Goal: Transaction & Acquisition: Purchase product/service

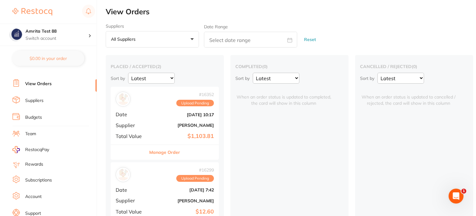
scroll to position [62, 0]
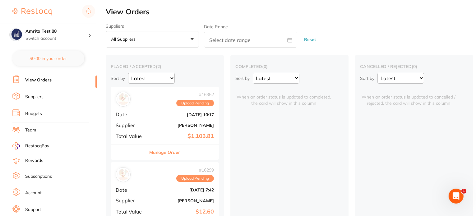
click at [148, 121] on div "# 16352 Upload Pending Date [DATE] 10:17 Supplier [PERSON_NAME] Total Value $1,…" at bounding box center [165, 115] width 108 height 57
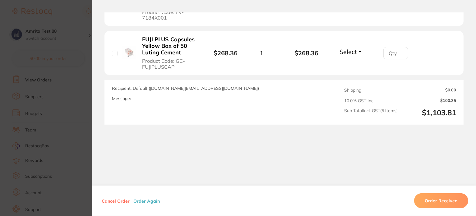
scroll to position [420, 0]
click at [146, 201] on button "Order Again" at bounding box center [146, 201] width 30 height 6
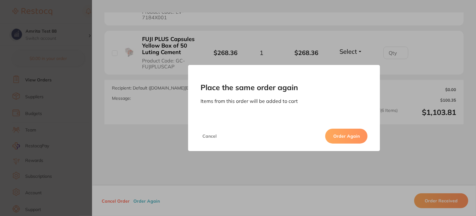
click at [359, 137] on button "Order Again" at bounding box center [346, 136] width 42 height 15
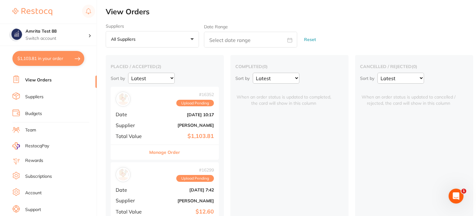
click at [70, 59] on button "$1,103.81 in your order" at bounding box center [48, 58] width 72 height 15
checkbox input "true"
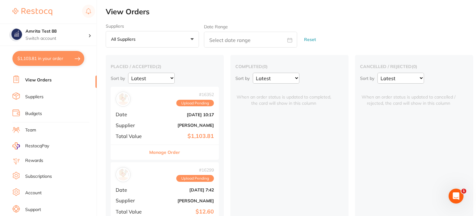
checkbox input "true"
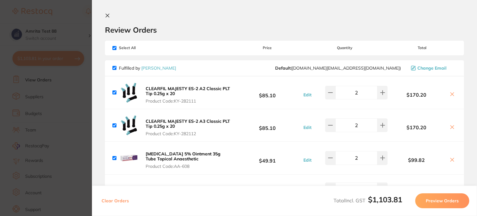
click at [80, 79] on section "Update RRP Set your pre negotiated price for this item. Item Agreed RRP (excl. …" at bounding box center [238, 108] width 477 height 216
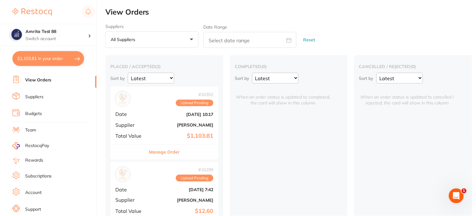
scroll to position [29, 0]
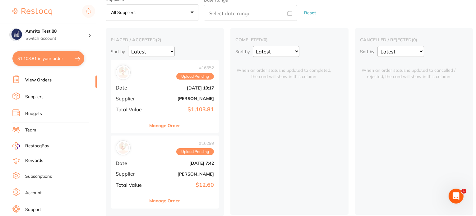
drag, startPoint x: 42, startPoint y: 65, endPoint x: 52, endPoint y: 63, distance: 9.4
click at [42, 65] on button "$1,103.81 in your order" at bounding box center [48, 58] width 72 height 15
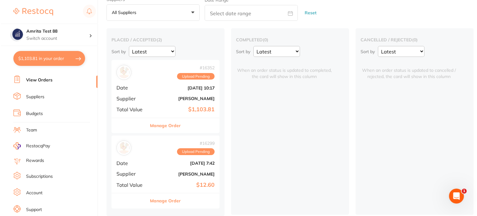
scroll to position [0, 0]
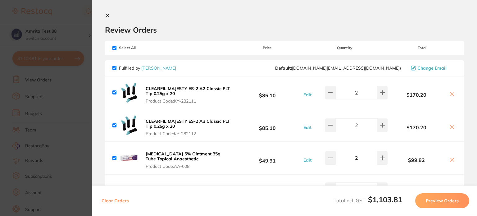
click at [122, 200] on button "Clear Orders" at bounding box center [115, 200] width 31 height 15
checkbox input "true"
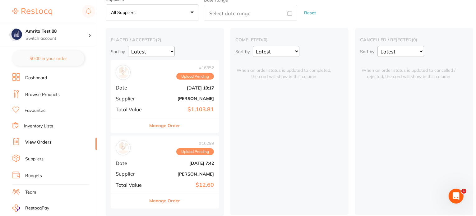
click at [41, 95] on link "Browse Products" at bounding box center [42, 95] width 34 height 6
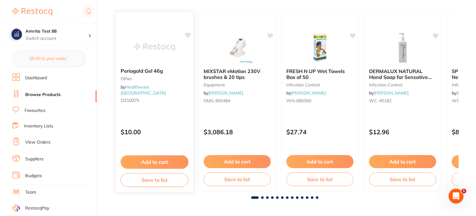
click at [166, 160] on button "Add to cart" at bounding box center [155, 161] width 68 height 13
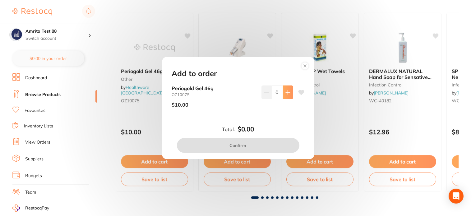
click at [286, 92] on icon at bounding box center [287, 92] width 4 height 4
type input "1"
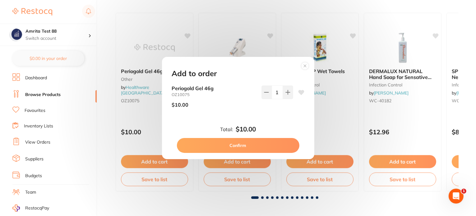
click at [277, 146] on button "Confirm" at bounding box center [238, 145] width 122 height 15
checkbox input "false"
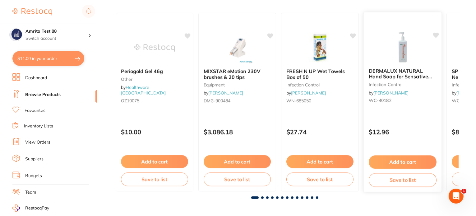
click at [384, 164] on button "Add to cart" at bounding box center [402, 161] width 68 height 13
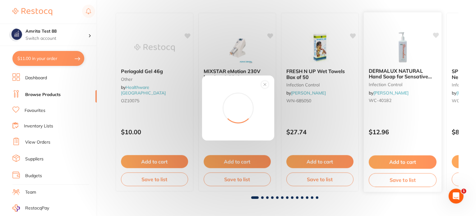
click at [384, 164] on div "Add to order Total: -- Confirm" at bounding box center [238, 108] width 476 height 216
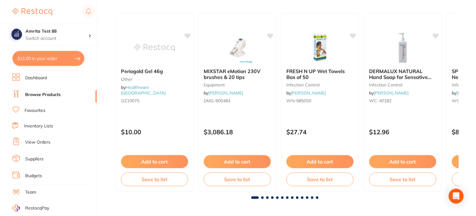
click at [384, 158] on button "Add to cart" at bounding box center [402, 161] width 67 height 13
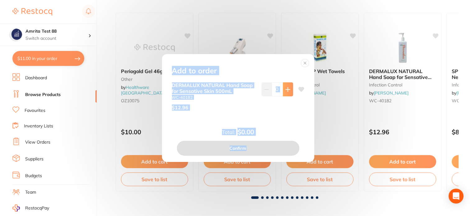
click at [287, 89] on icon at bounding box center [287, 89] width 4 height 4
type input "1"
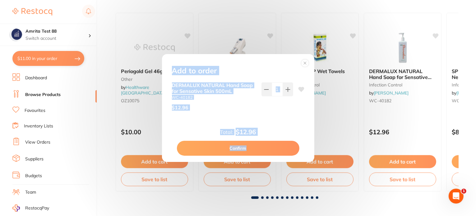
click at [268, 148] on button "Confirm" at bounding box center [238, 148] width 122 height 15
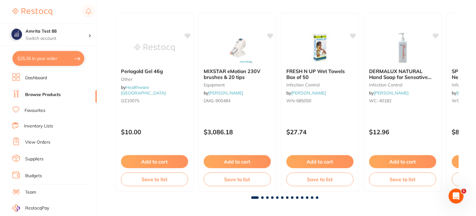
click at [71, 62] on button "$25.26 in your order" at bounding box center [48, 58] width 72 height 15
checkbox input "true"
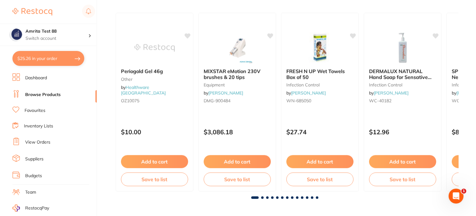
checkbox input "true"
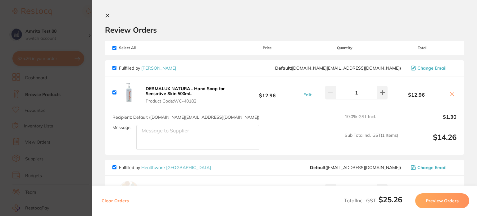
click at [140, 112] on div "Recipient: Default ( [DOMAIN_NAME][EMAIL_ADDRESS][DOMAIN_NAME] ) Message: 10.0 …" at bounding box center [284, 132] width 359 height 46
click at [108, 15] on icon at bounding box center [107, 15] width 3 height 3
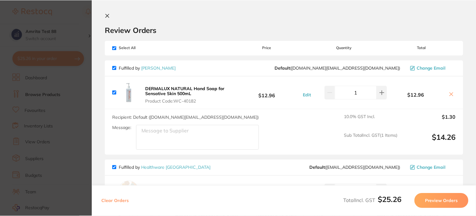
scroll to position [330, 0]
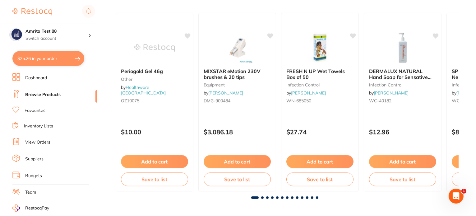
click at [40, 141] on link "View Orders" at bounding box center [37, 142] width 25 height 6
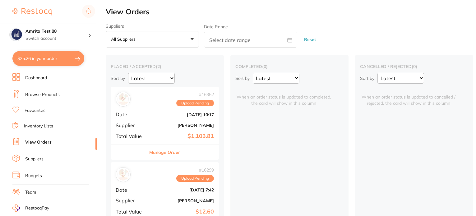
click at [182, 113] on b "[DATE] 10:17" at bounding box center [183, 114] width 62 height 5
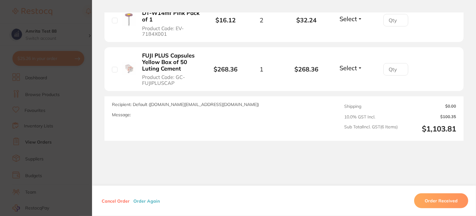
click at [135, 201] on button "Order Again" at bounding box center [146, 201] width 30 height 6
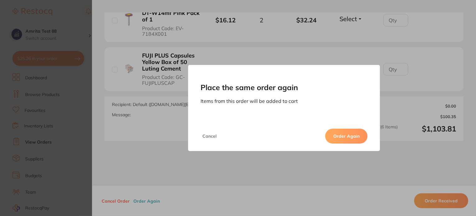
click at [345, 134] on button "Order Again" at bounding box center [346, 136] width 42 height 15
checkbox input "false"
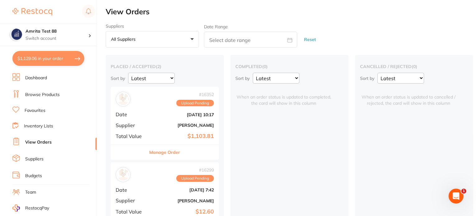
click at [74, 63] on button "$1,129.06 in your order" at bounding box center [48, 58] width 72 height 15
checkbox input "true"
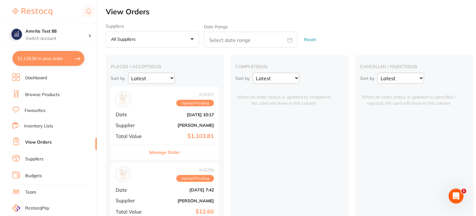
checkbox input "true"
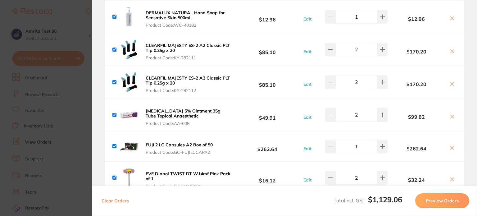
scroll to position [62, 0]
